Goal: Transaction & Acquisition: Book appointment/travel/reservation

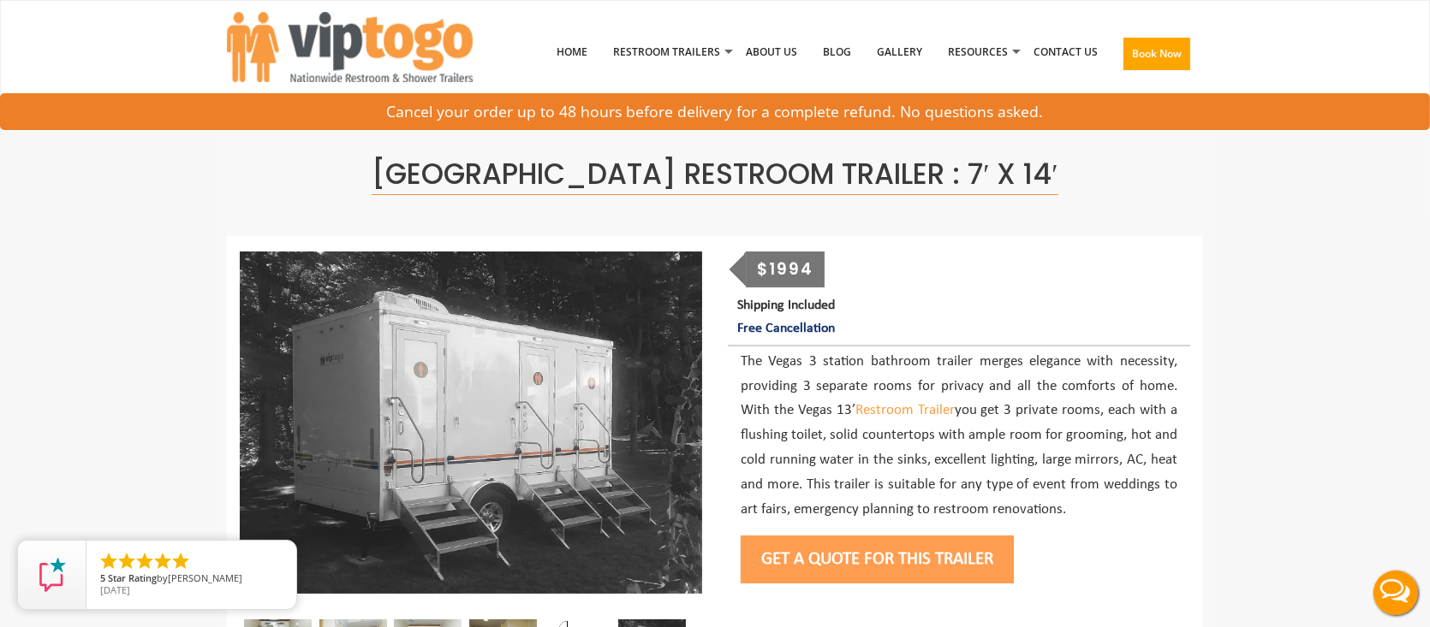
click at [812, 561] on button "Get a Quote for this Trailer" at bounding box center [876, 560] width 273 height 48
click at [825, 555] on button "Get a Quote for this Trailer" at bounding box center [876, 560] width 273 height 48
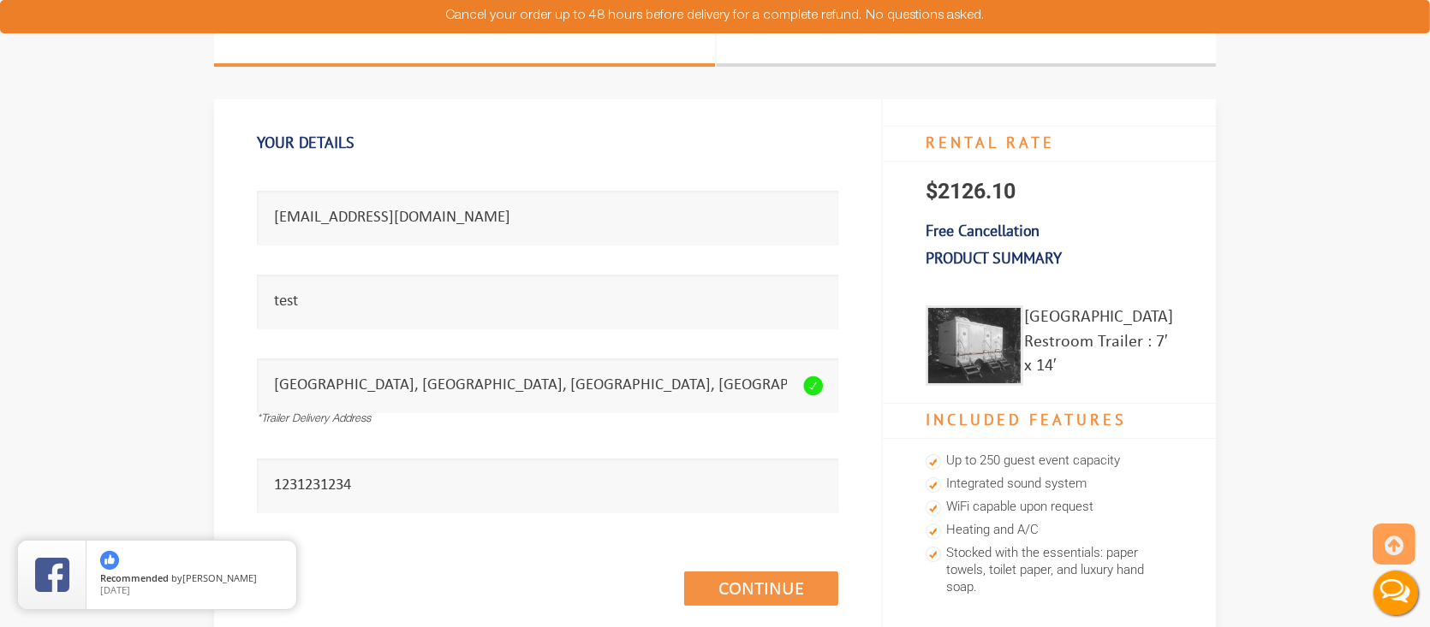
scroll to position [171, 0]
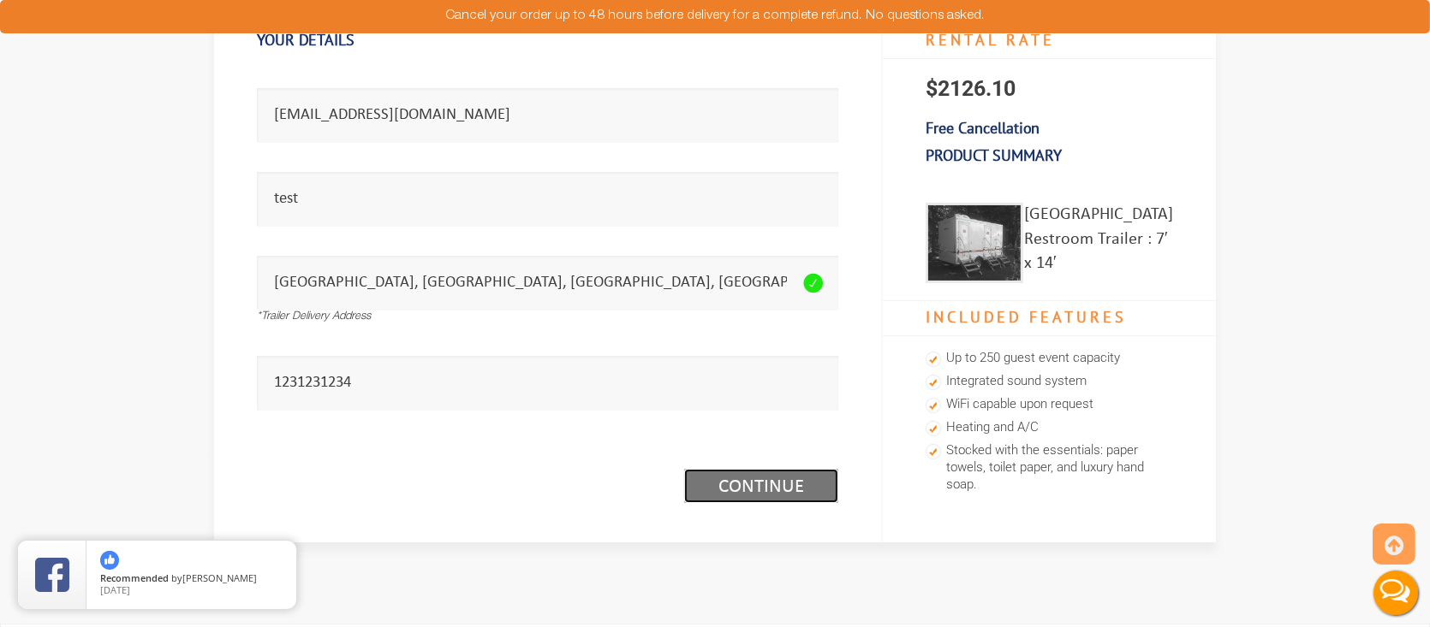
click at [752, 478] on link "Continue (1/3)" at bounding box center [761, 486] width 154 height 34
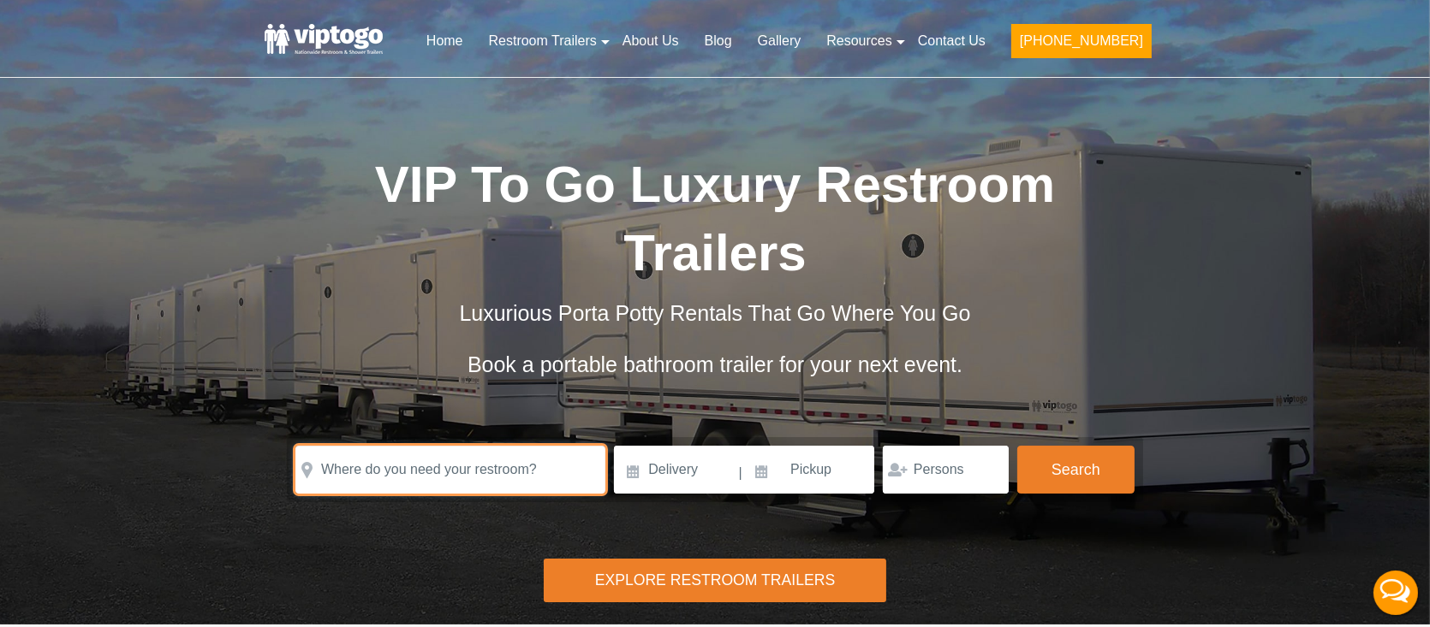
click at [401, 485] on input "text" at bounding box center [450, 470] width 310 height 48
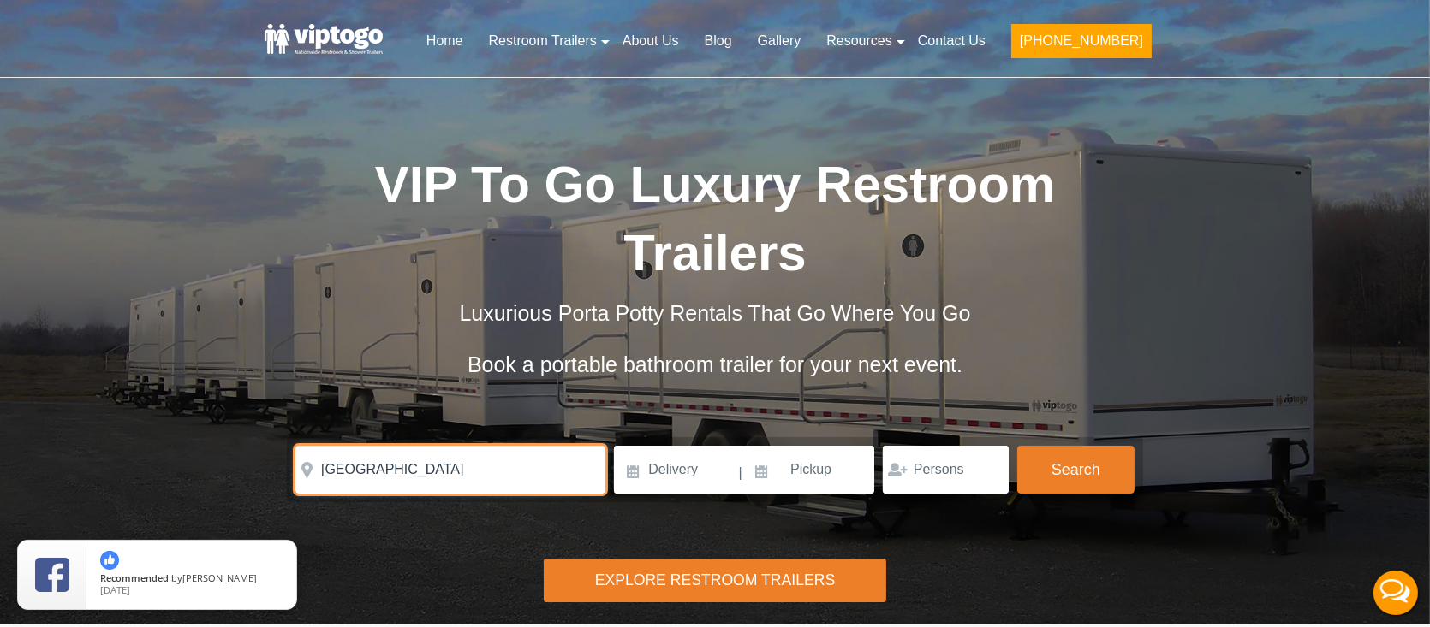
type input "BROOKLYN MUSEUM"
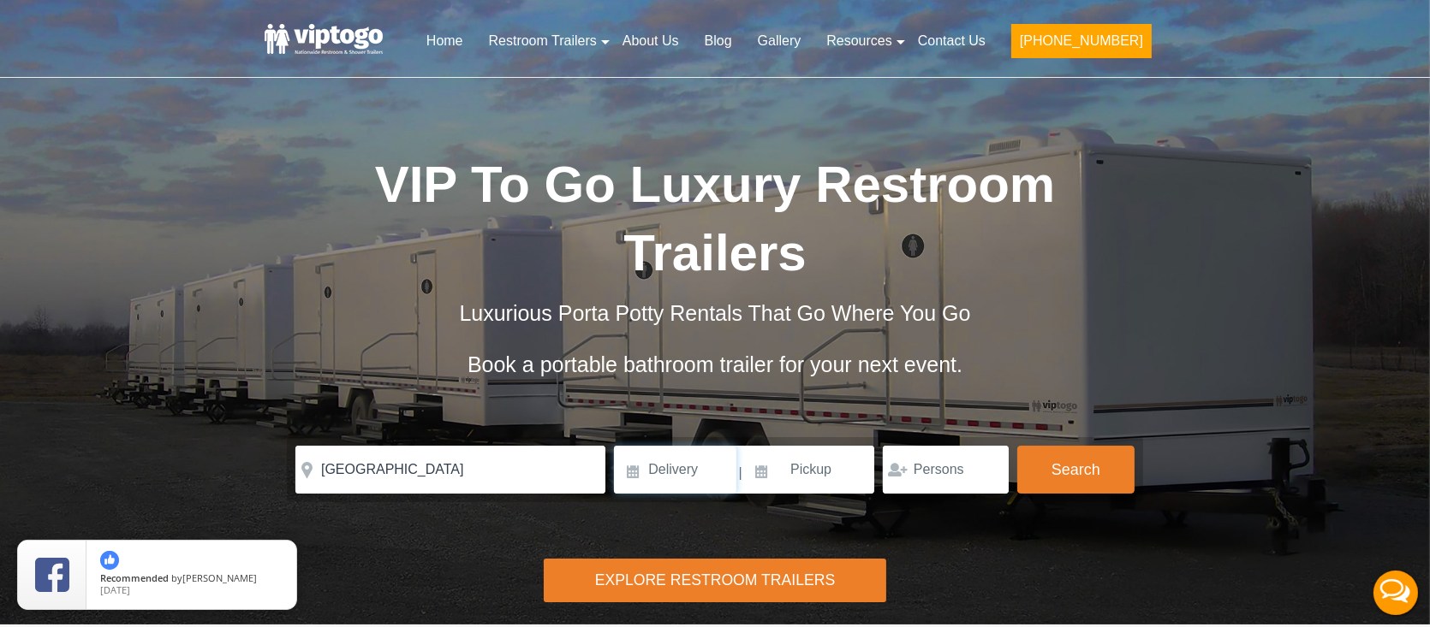
click button "autobtn" at bounding box center [0, 0] width 0 height 0
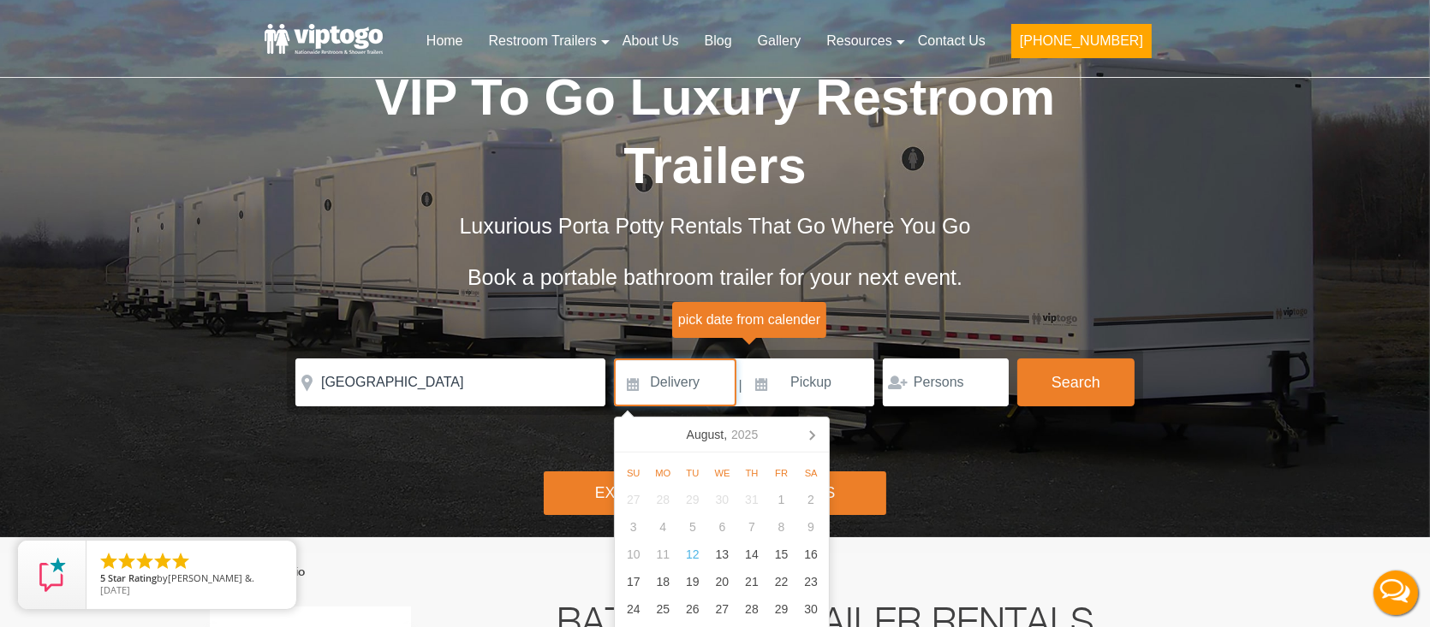
scroll to position [171, 0]
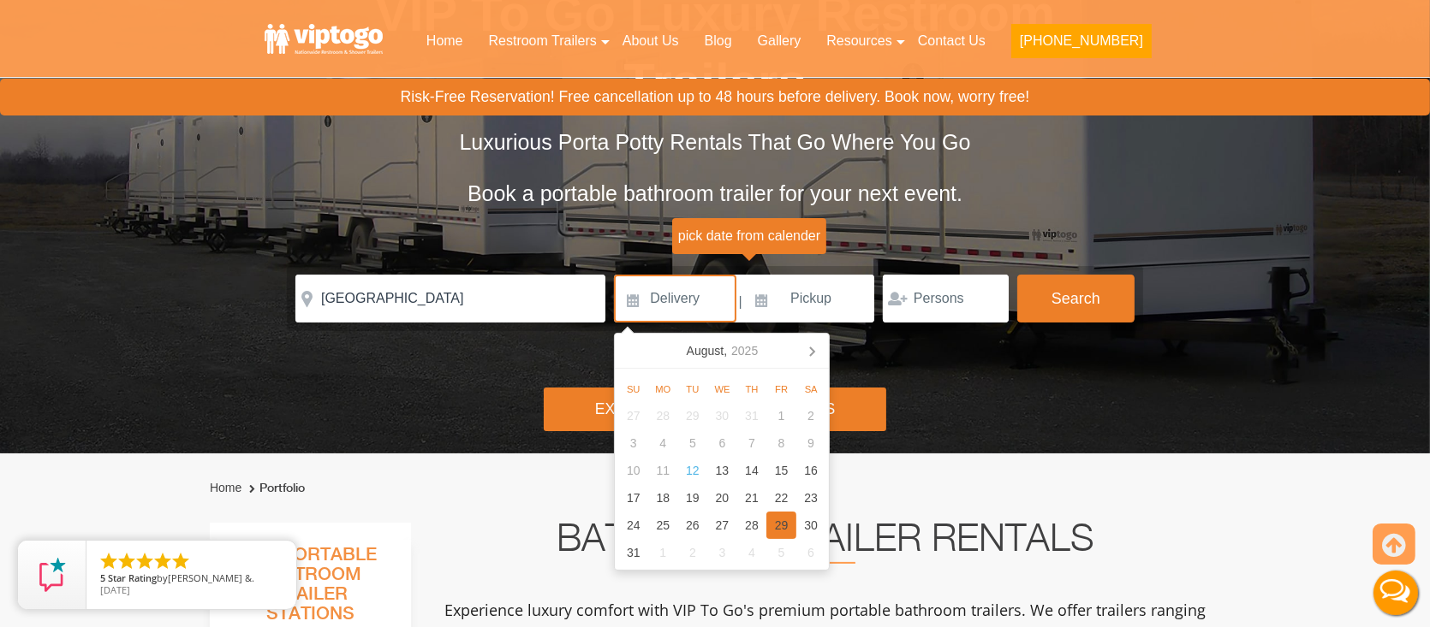
click at [776, 529] on div "29" at bounding box center [781, 525] width 30 height 27
type input "[DATE]"
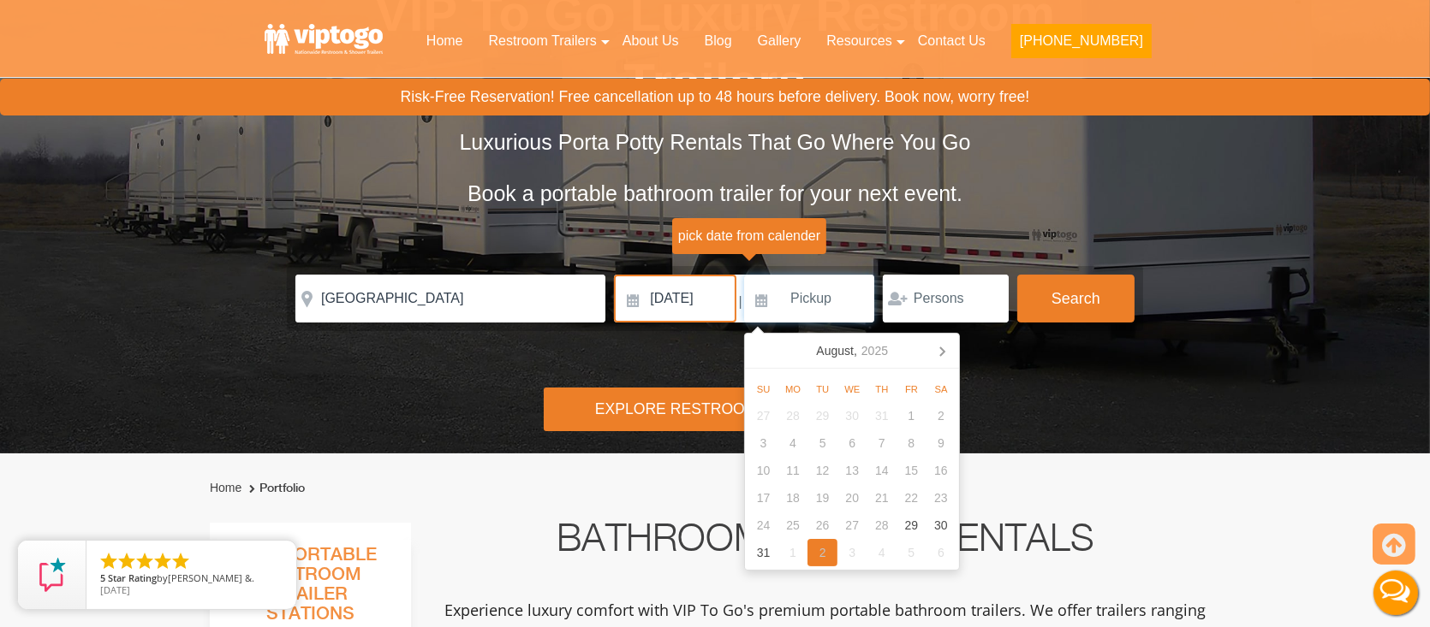
click at [831, 559] on div "2" at bounding box center [822, 552] width 30 height 27
type input "[DATE]"
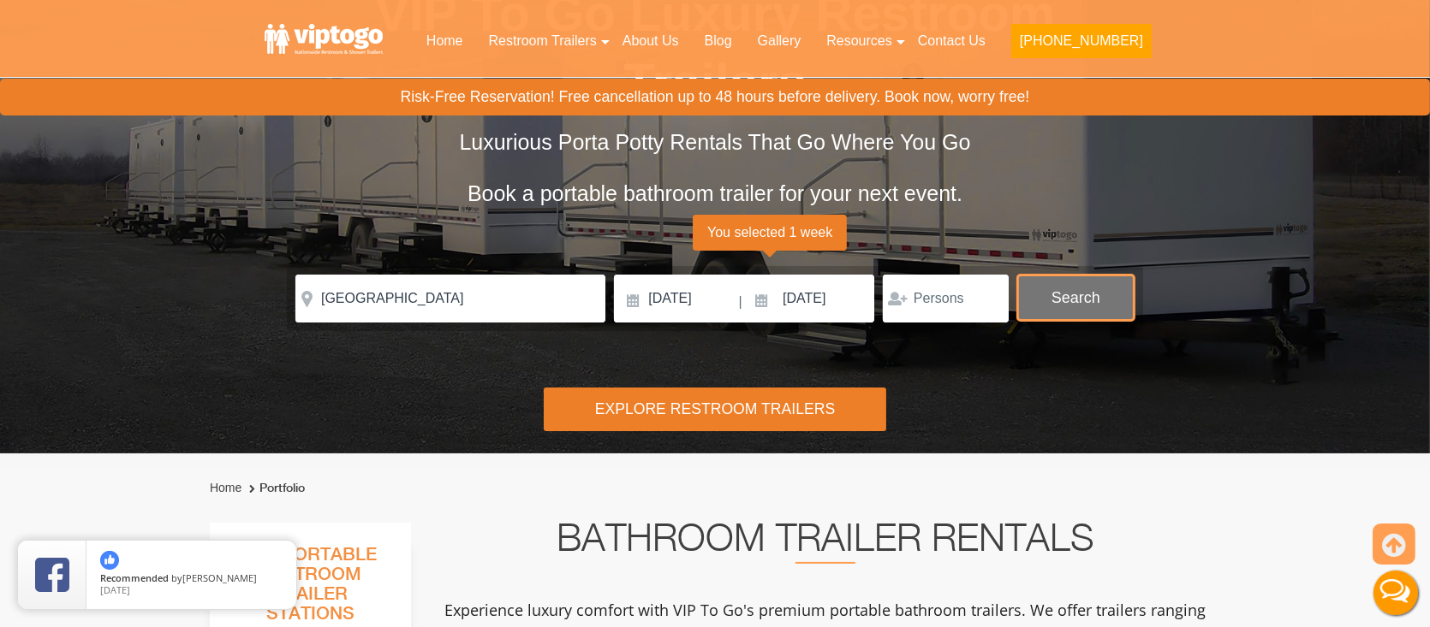
click at [1085, 294] on button "Search" at bounding box center [1075, 298] width 117 height 46
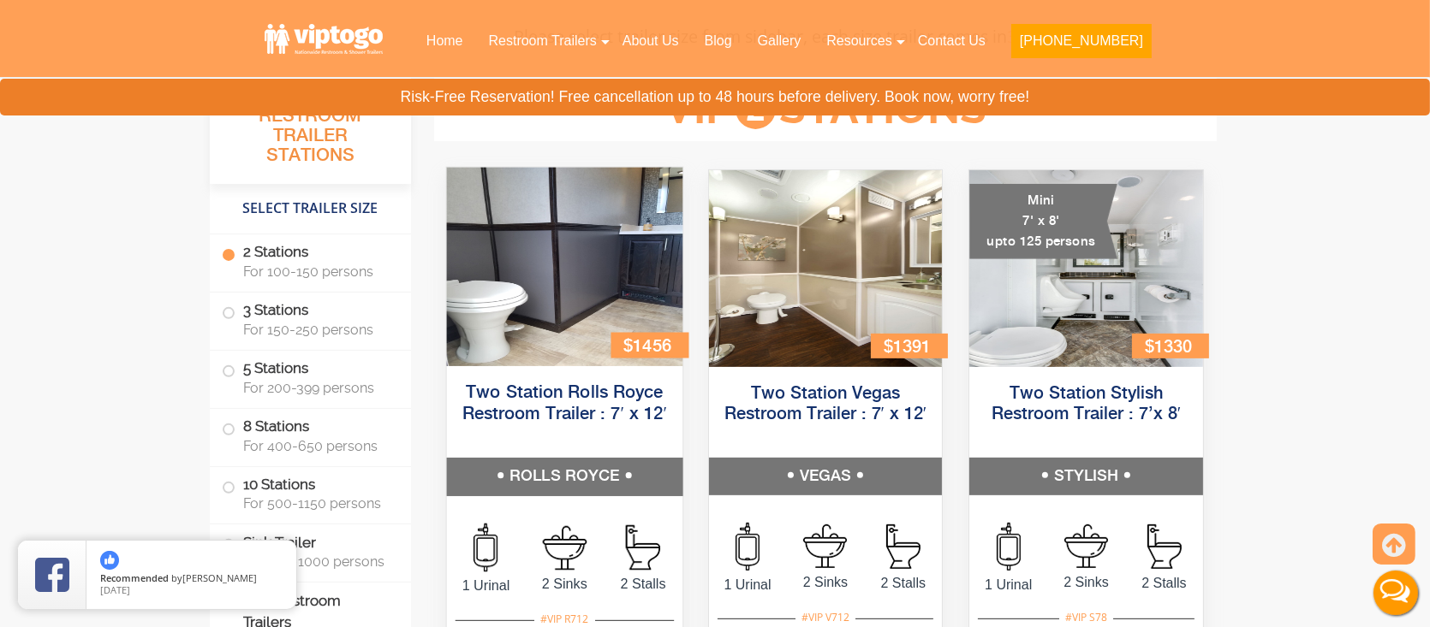
scroll to position [779, 0]
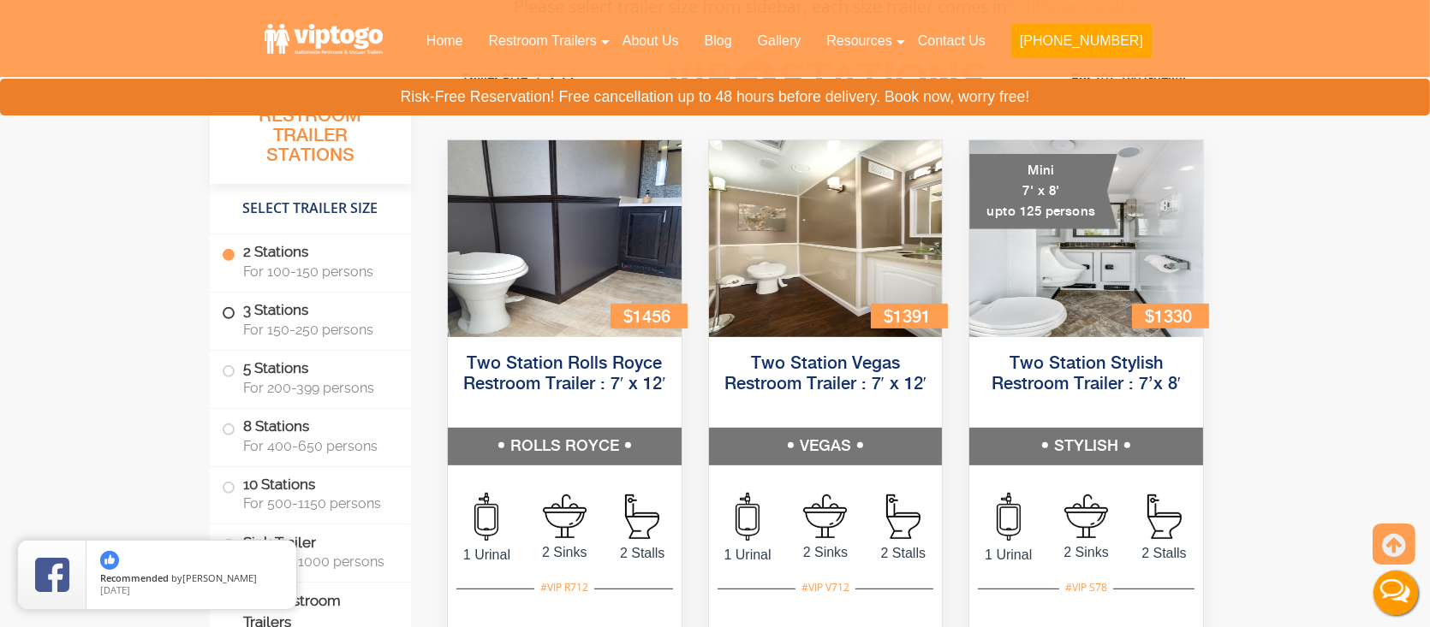
click at [286, 311] on label "3 Stations For 150-250 persons" at bounding box center [310, 319] width 177 height 53
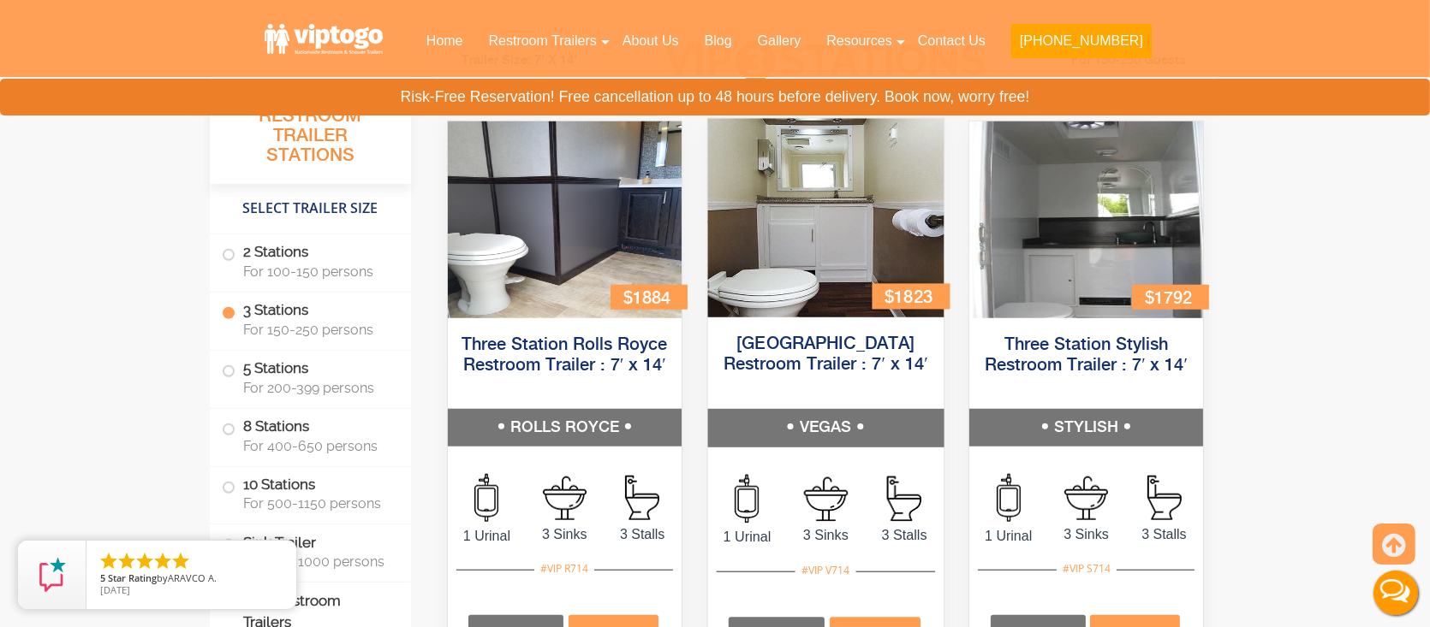
scroll to position [1970, 0]
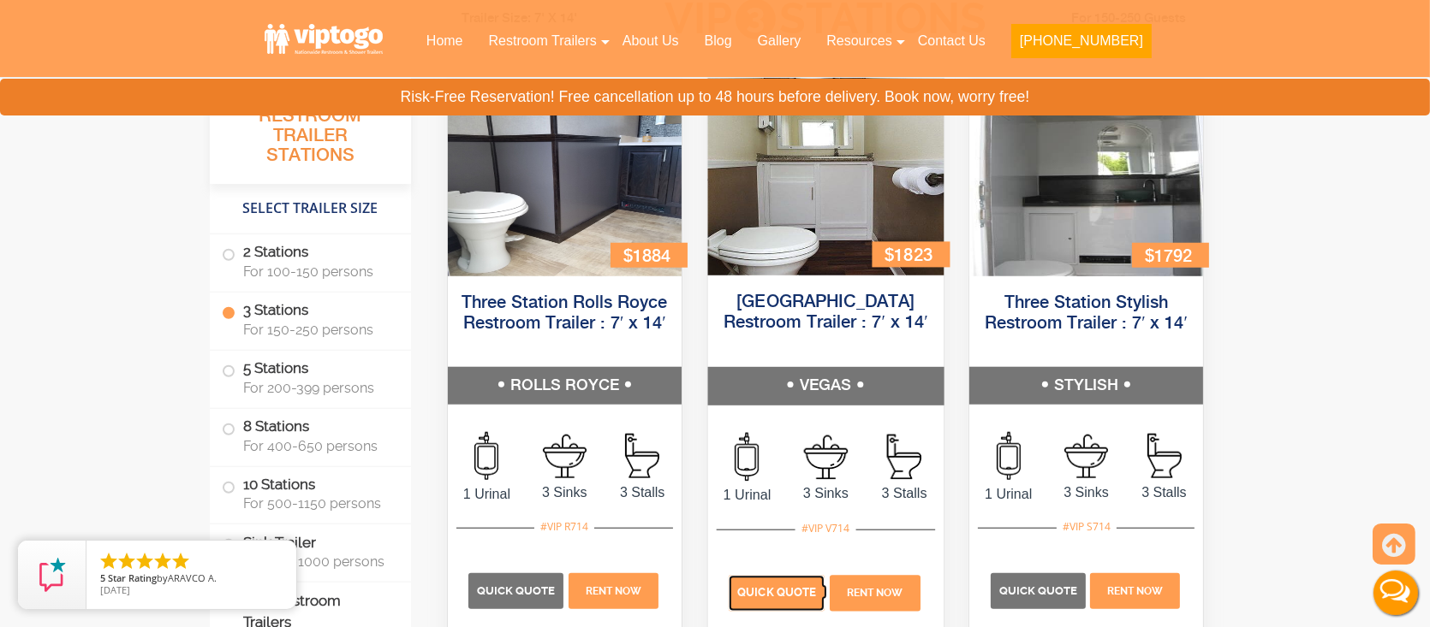
click at [782, 597] on span "Quick Quote" at bounding box center [776, 593] width 79 height 13
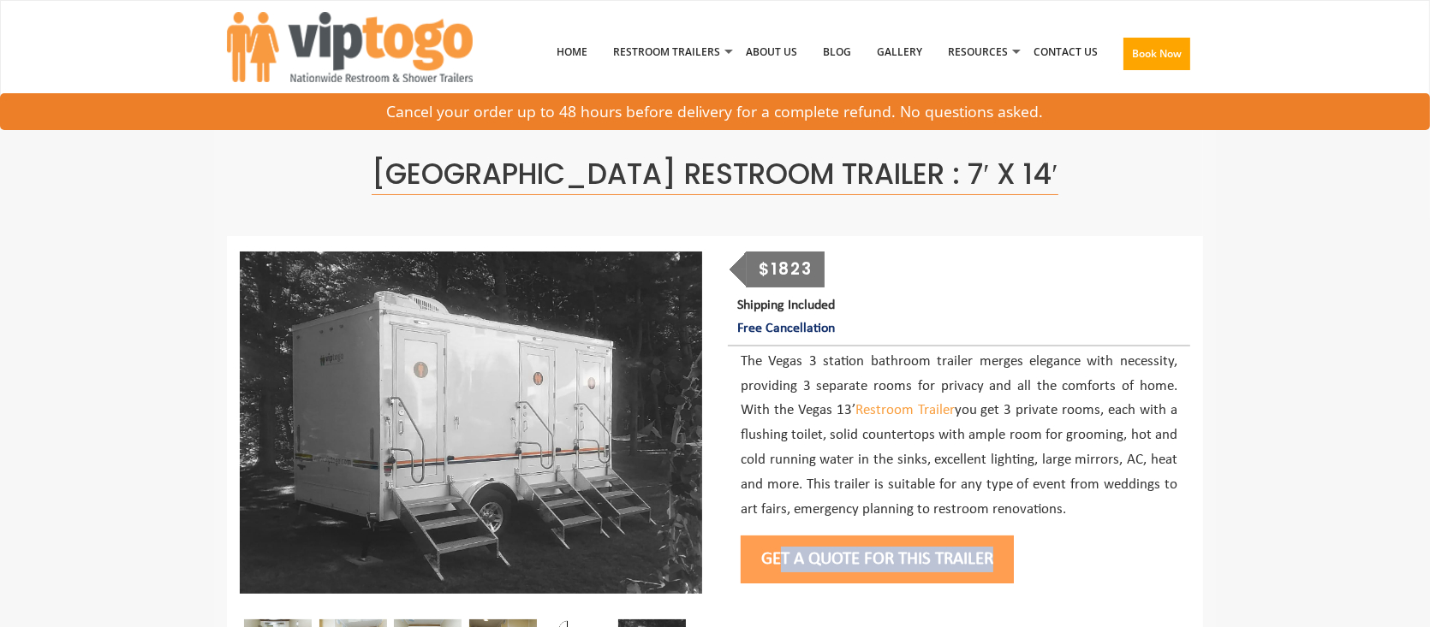
click at [865, 568] on button "Get a Quote for this Trailer" at bounding box center [876, 560] width 273 height 48
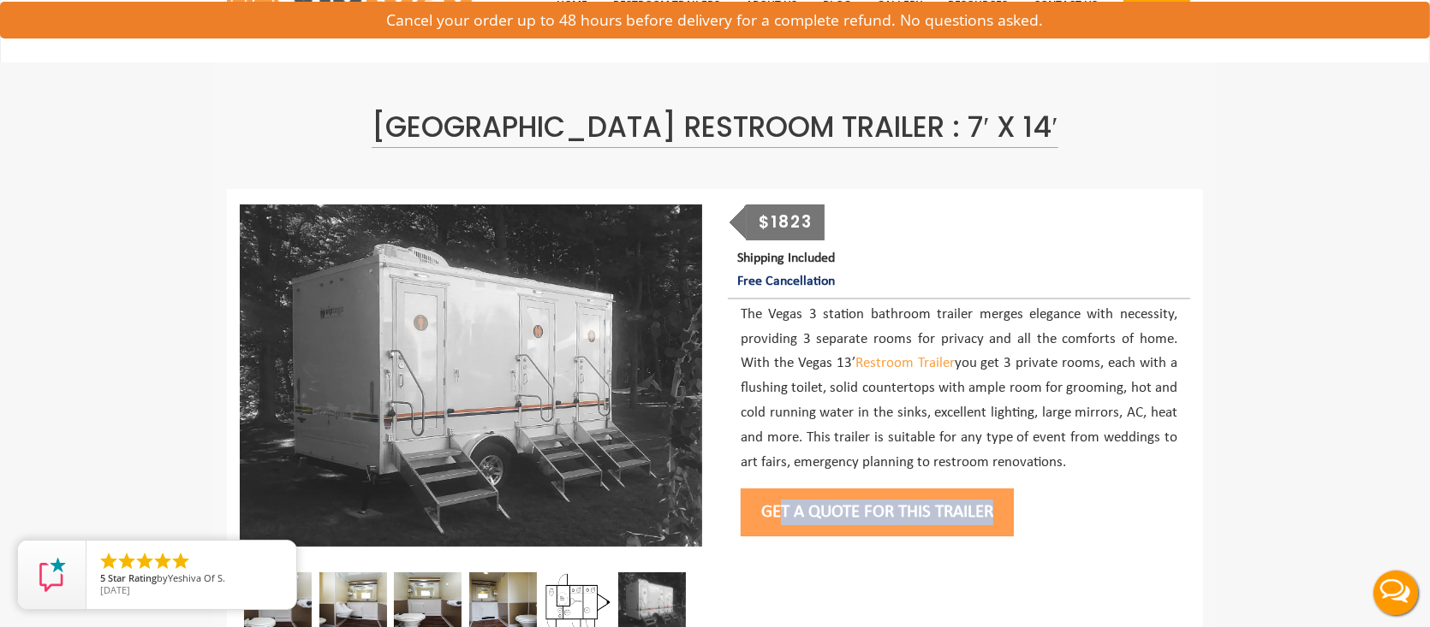
scroll to position [86, 0]
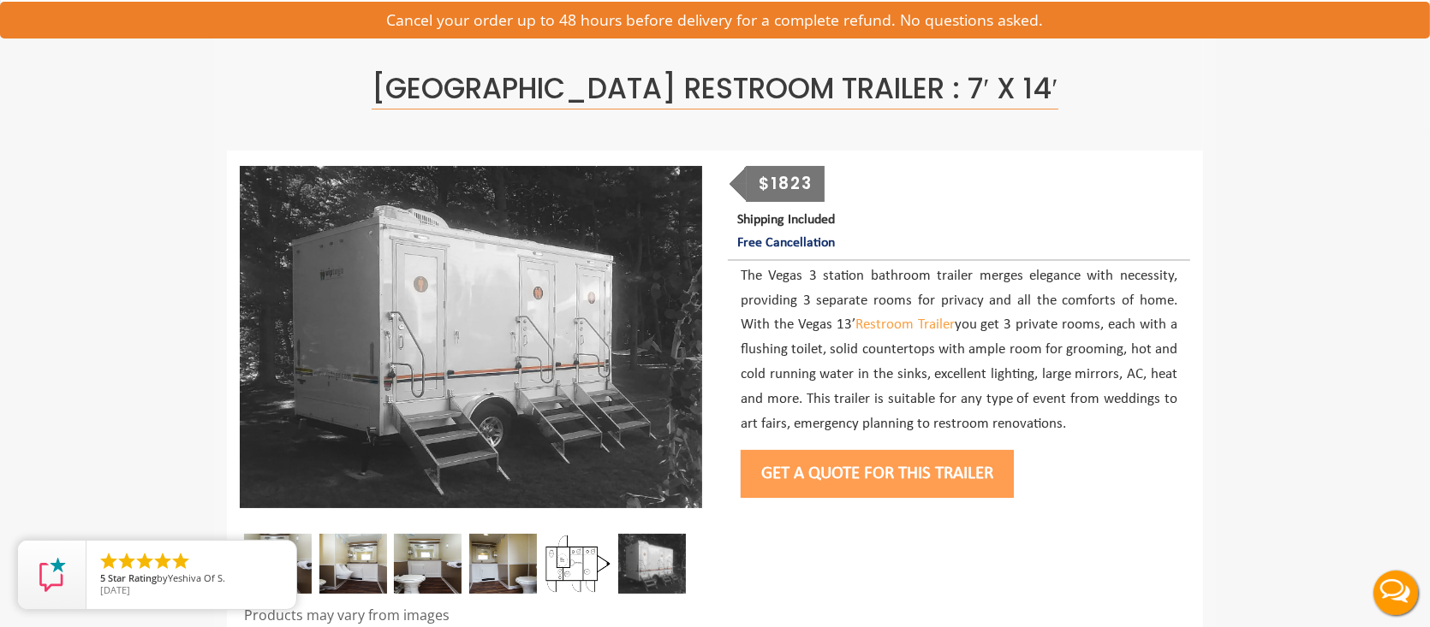
click at [796, 552] on div at bounding box center [715, 394] width 976 height 484
click at [853, 460] on button "Get a Quote for this Trailer" at bounding box center [876, 474] width 273 height 48
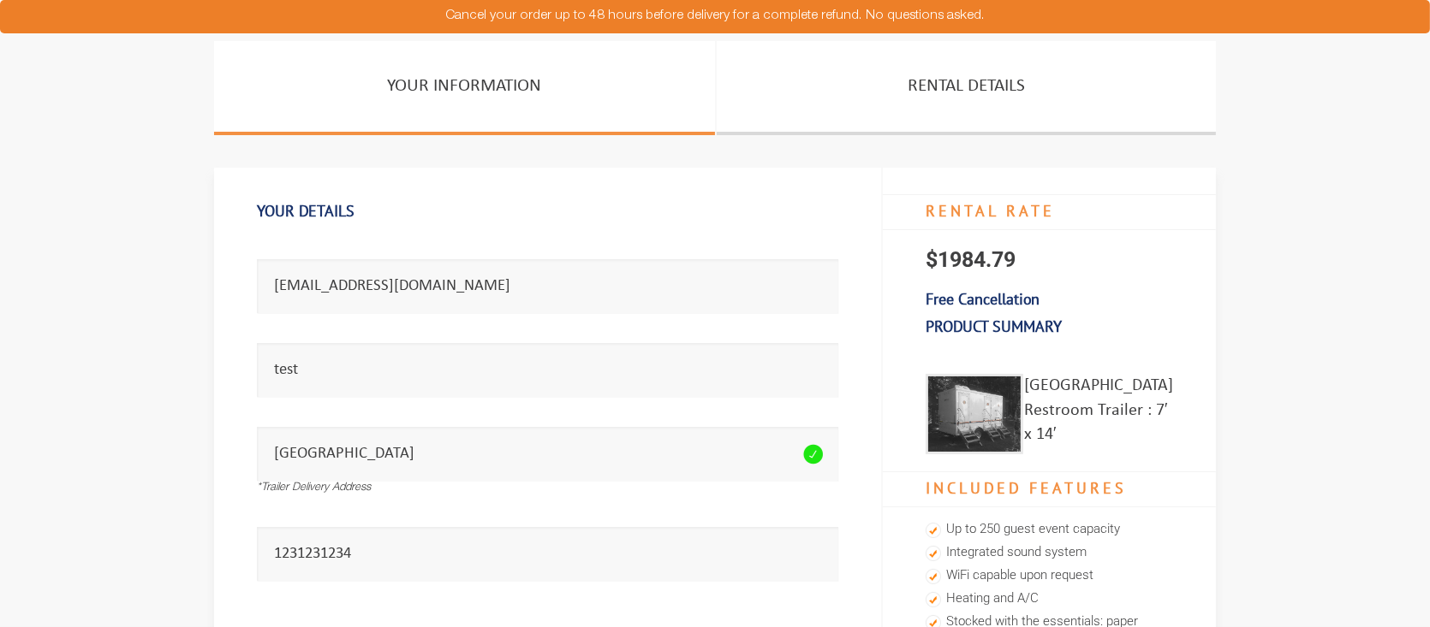
click at [849, 479] on div "Your Details Email address seems invalid. [EMAIL_ADDRESS][DOMAIN_NAME] Full Nam…" at bounding box center [548, 440] width 668 height 545
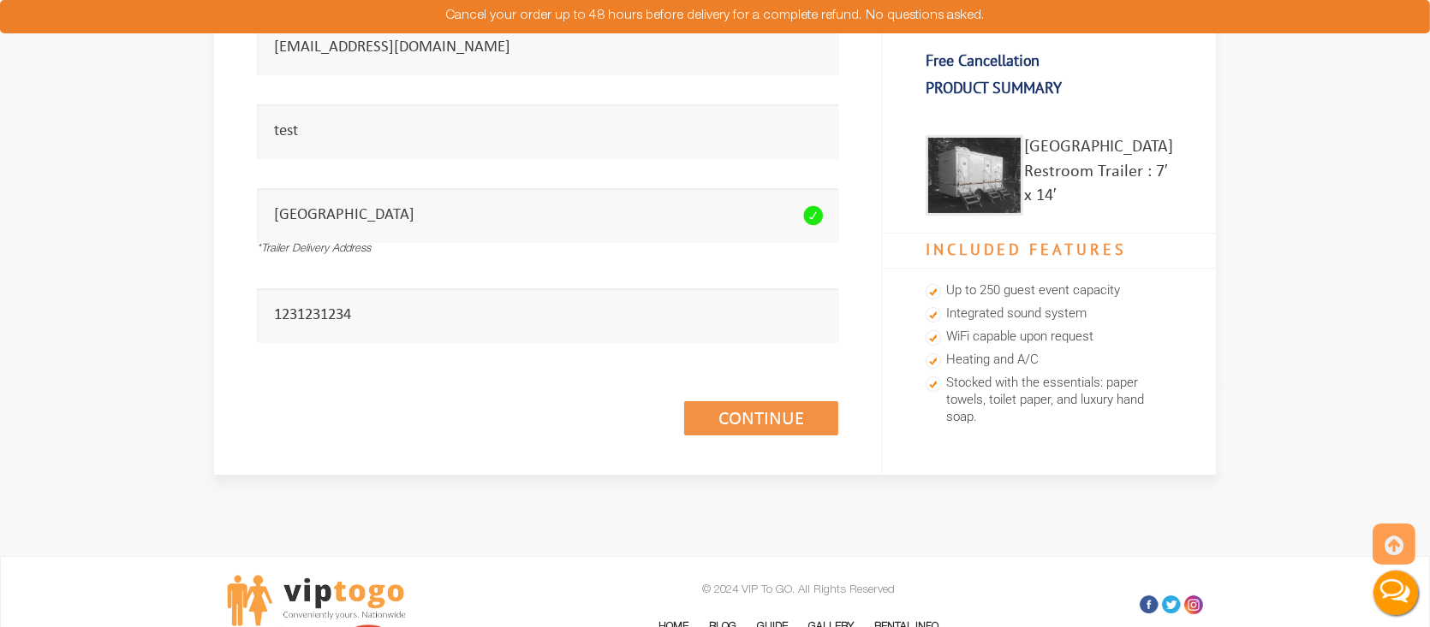
scroll to position [257, 0]
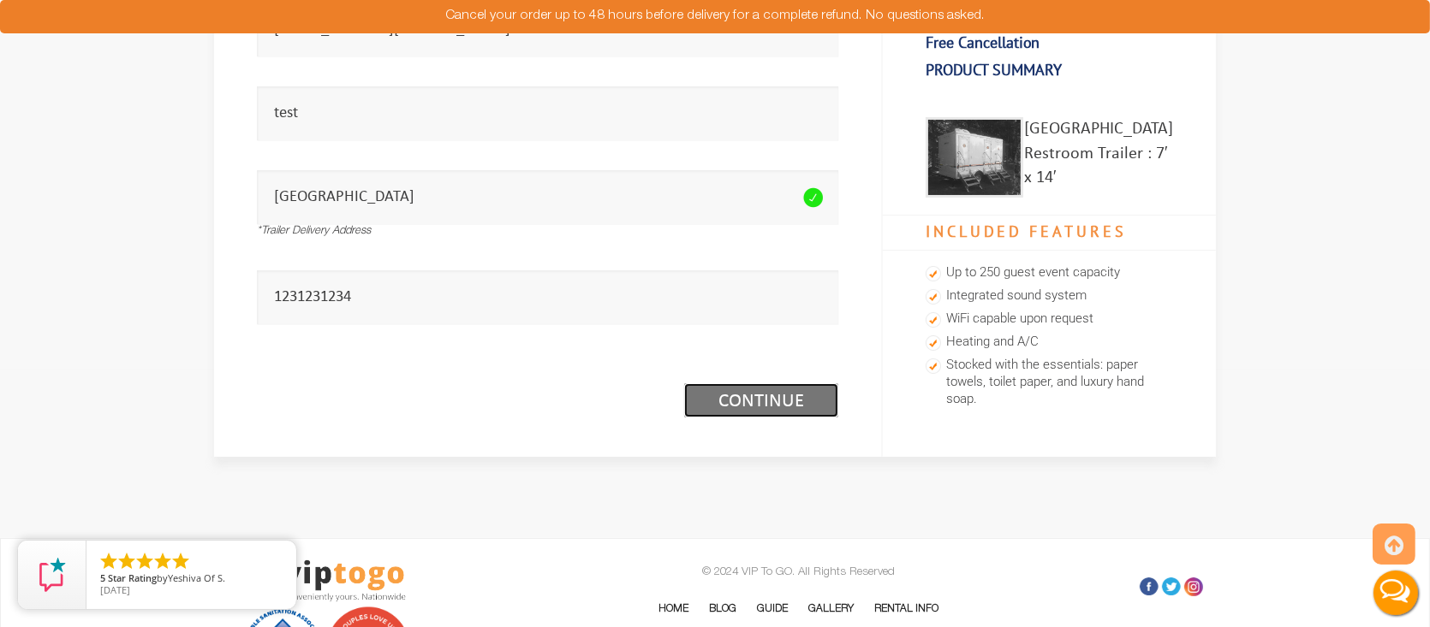
click at [766, 407] on link "Continue (1/3)" at bounding box center [761, 400] width 154 height 34
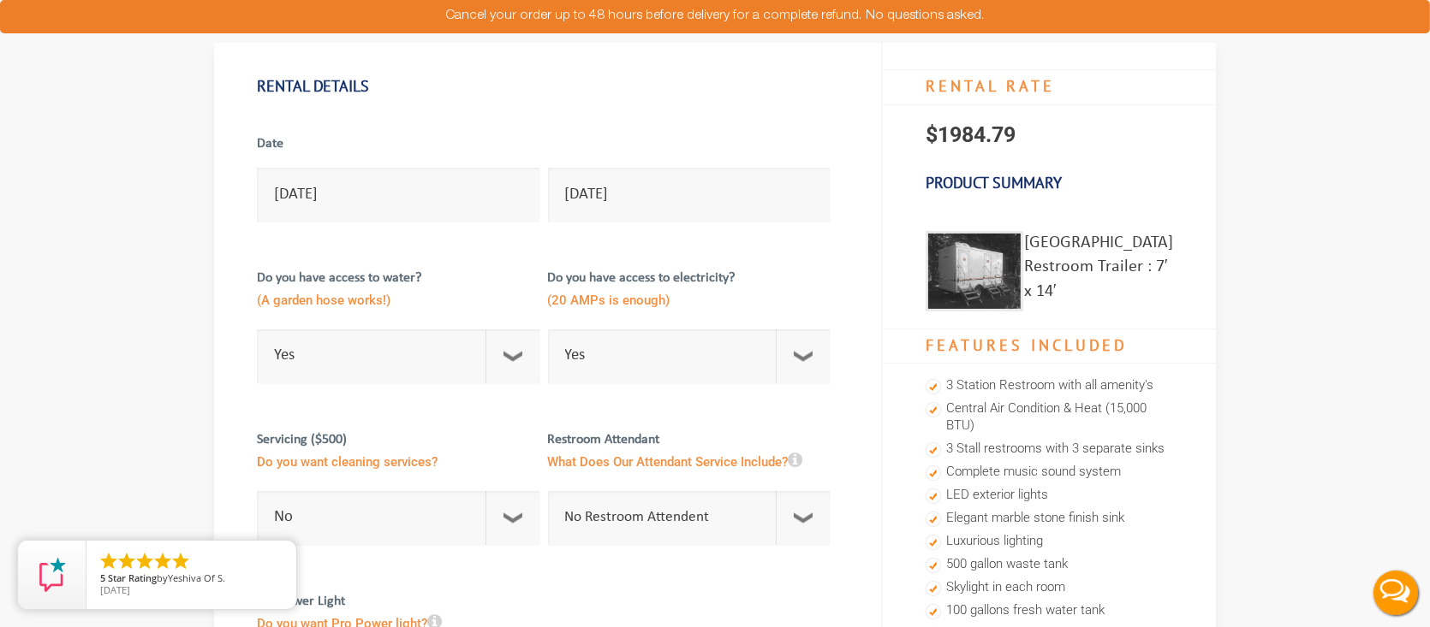
scroll to position [86, 0]
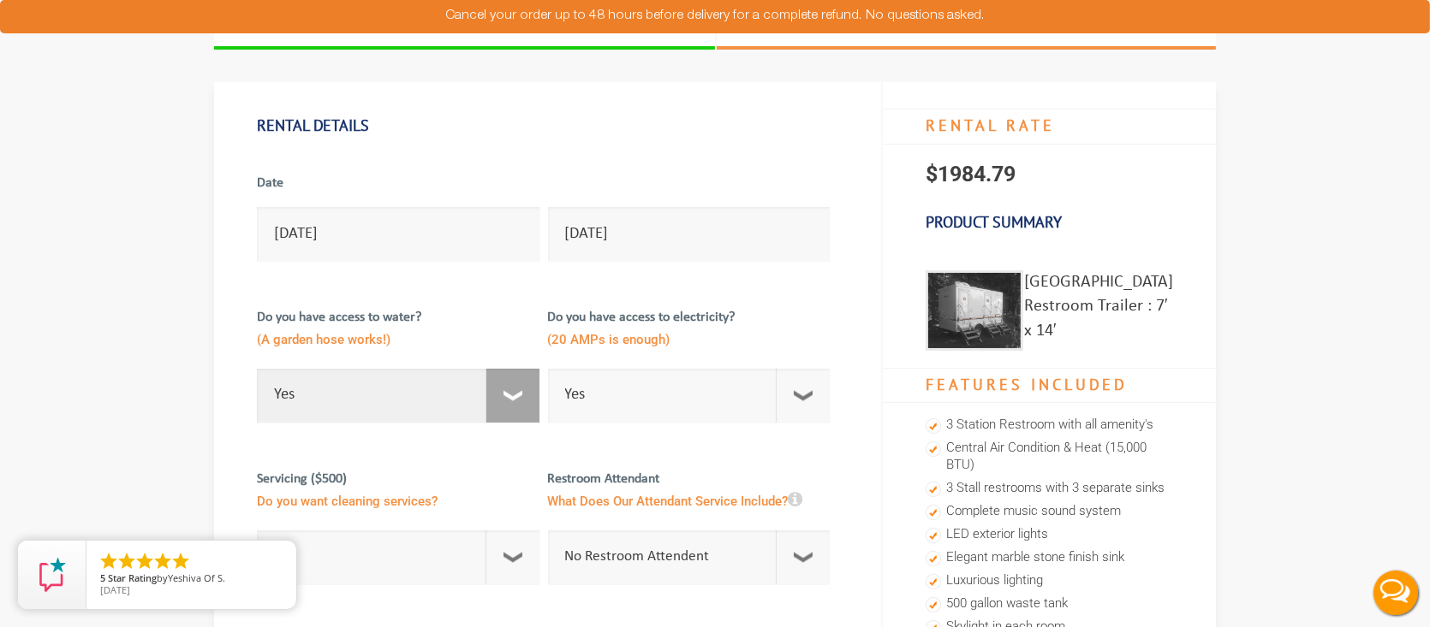
click at [518, 402] on select "Select Option Yes No" at bounding box center [398, 396] width 282 height 54
click at [832, 330] on div "Do you have access to electricity? (20 AMPs is enough) Select Option Yes No Nee…" at bounding box center [693, 359] width 291 height 145
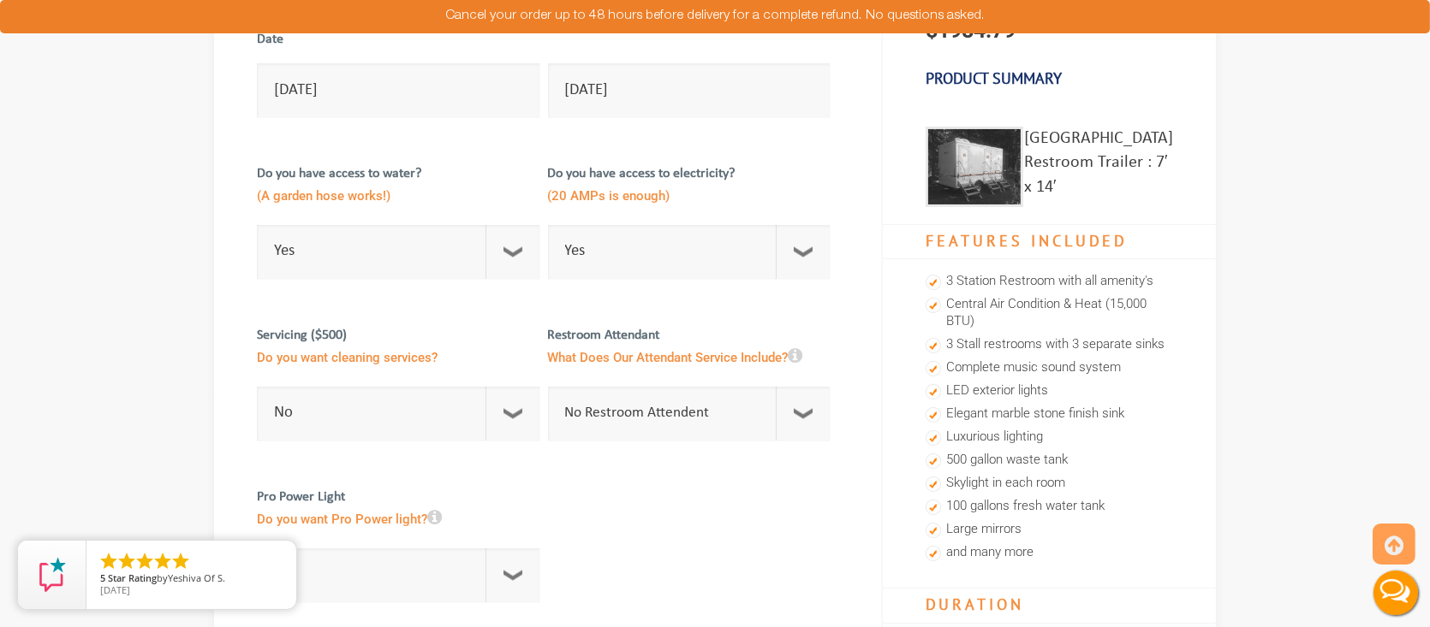
scroll to position [257, 0]
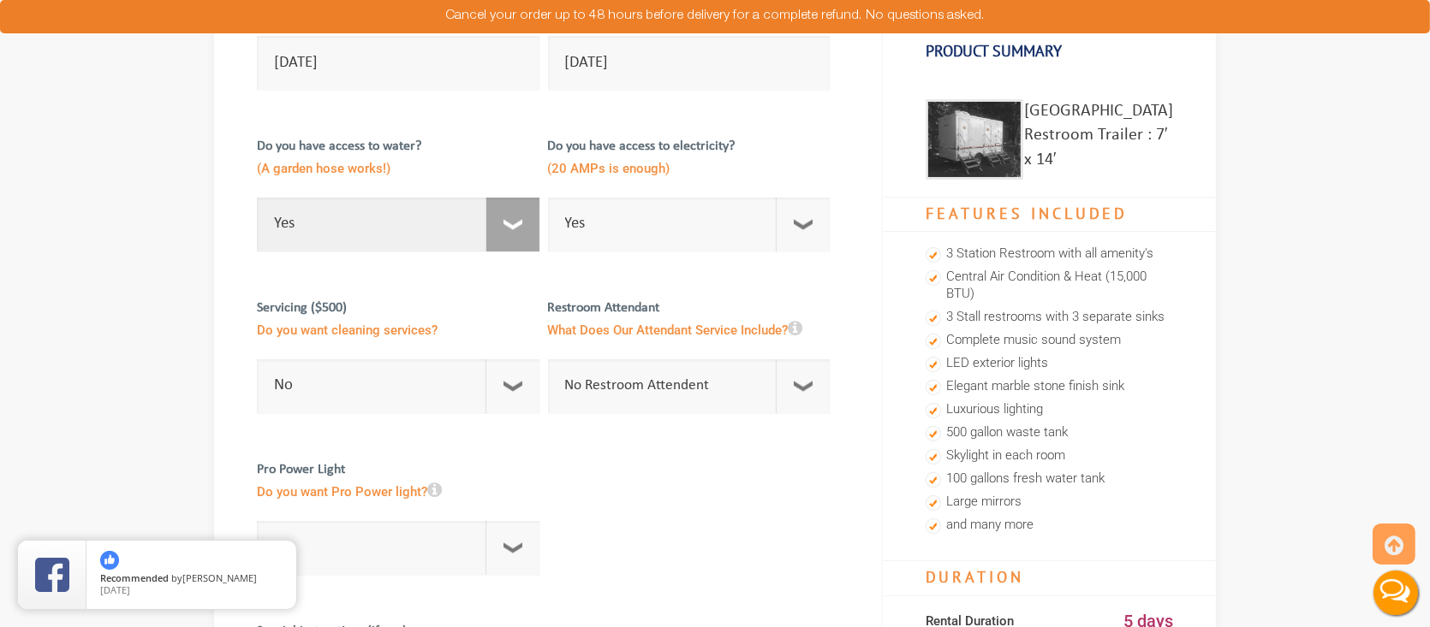
click at [507, 223] on select "Select Option Yes No" at bounding box center [398, 225] width 282 height 54
click at [317, 318] on span "Do you want cleaning services?" at bounding box center [398, 332] width 282 height 28
drag, startPoint x: 508, startPoint y: 222, endPoint x: 418, endPoint y: 248, distance: 93.7
click at [507, 224] on select "Select Option Yes No" at bounding box center [398, 225] width 282 height 54
select select "No"
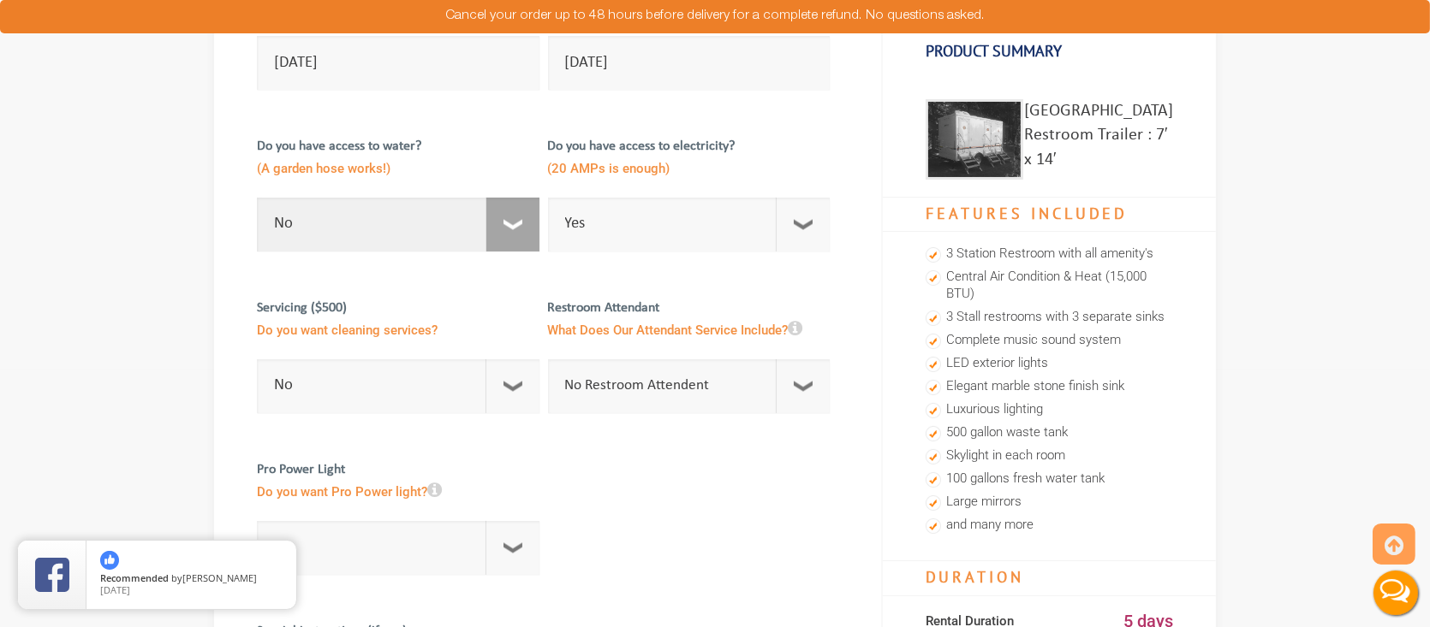
click at [257, 198] on select "Select Option Yes No" at bounding box center [398, 225] width 282 height 54
checkbox input "true"
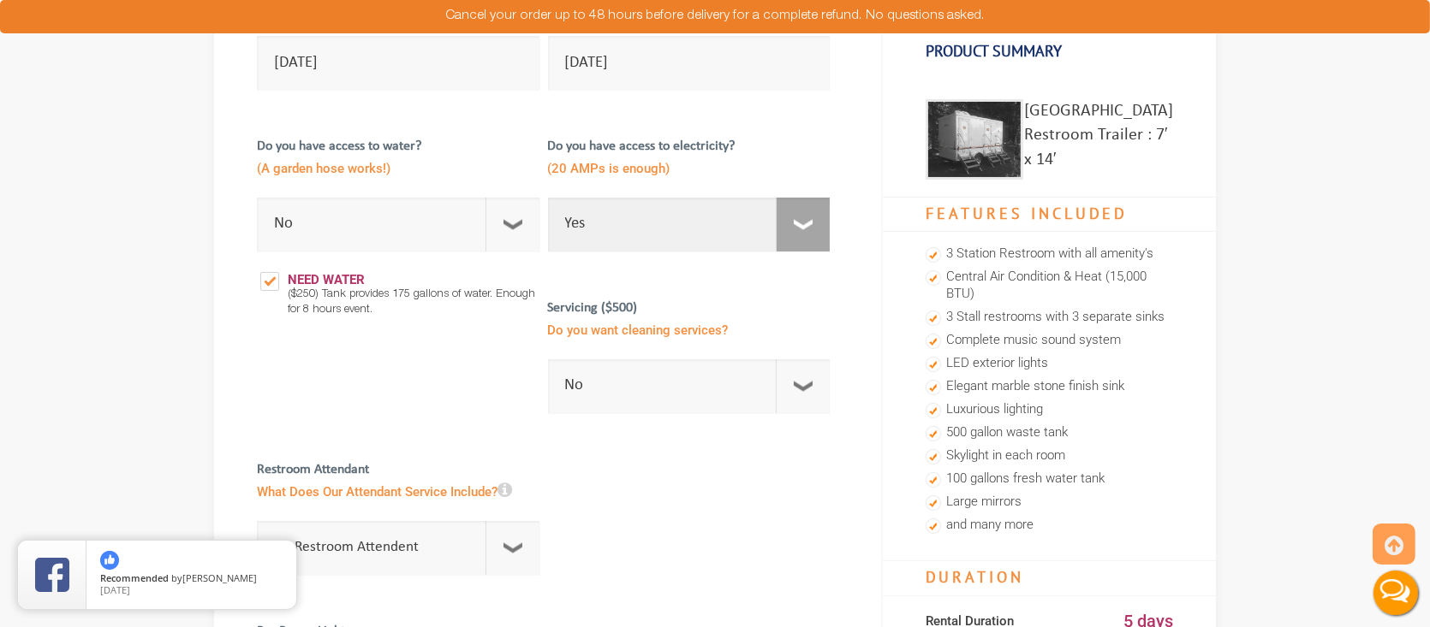
click at [790, 224] on select "Select Option Yes No" at bounding box center [689, 225] width 282 height 54
select select "No"
click at [548, 198] on select "Select Option Yes No" at bounding box center [689, 225] width 282 height 54
checkbox input "true"
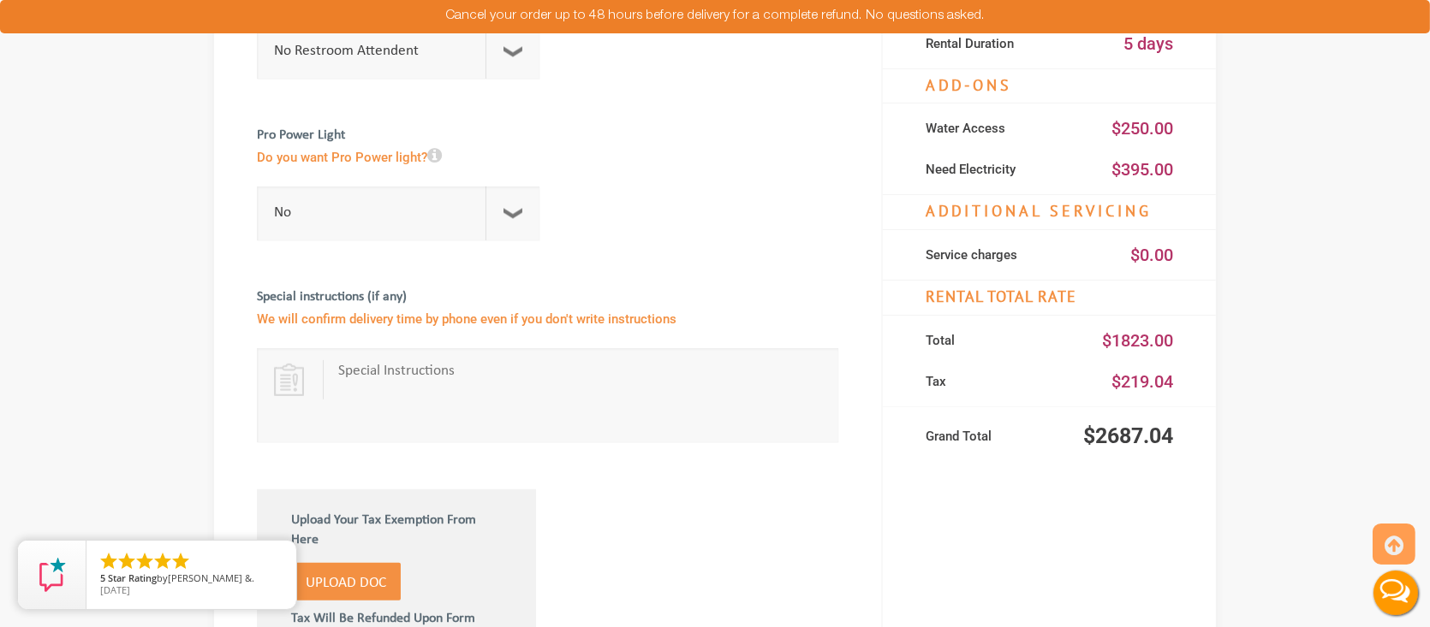
scroll to position [856, 0]
